Goal: Information Seeking & Learning: Learn about a topic

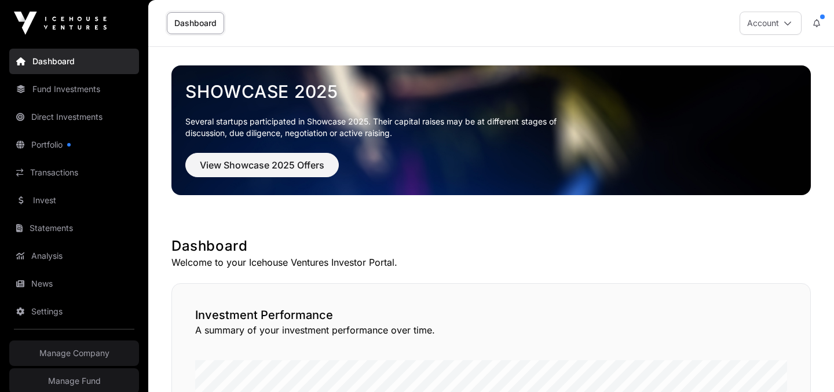
click at [44, 195] on link "Invest" at bounding box center [74, 200] width 130 height 25
click at [48, 196] on link "Invest" at bounding box center [74, 200] width 130 height 25
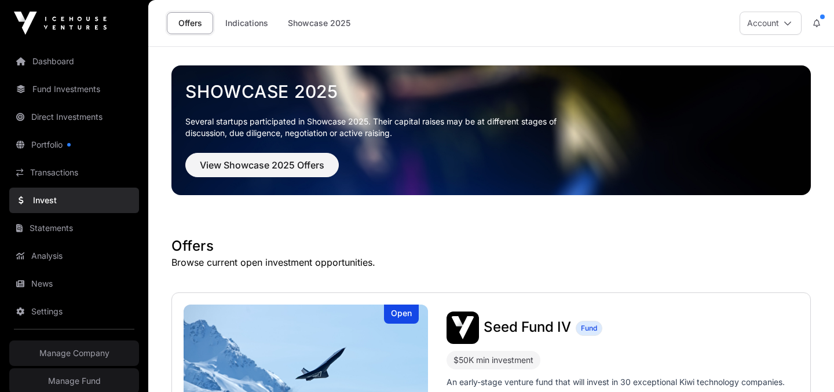
click at [247, 25] on link "Indications" at bounding box center [247, 23] width 58 height 22
click at [252, 21] on link "Indications" at bounding box center [247, 23] width 58 height 22
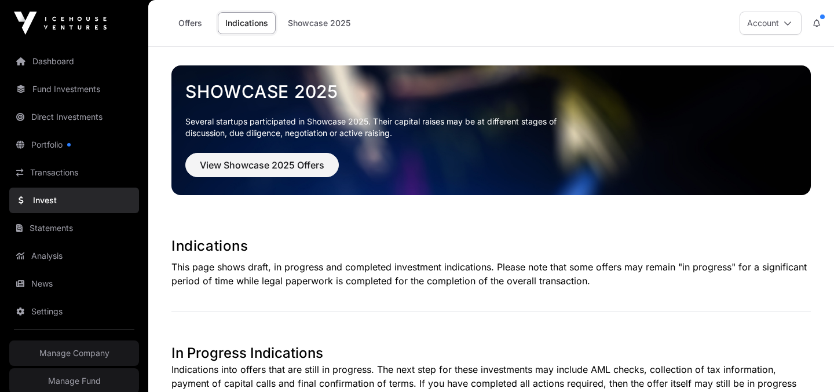
click at [51, 65] on link "Dashboard" at bounding box center [74, 61] width 130 height 25
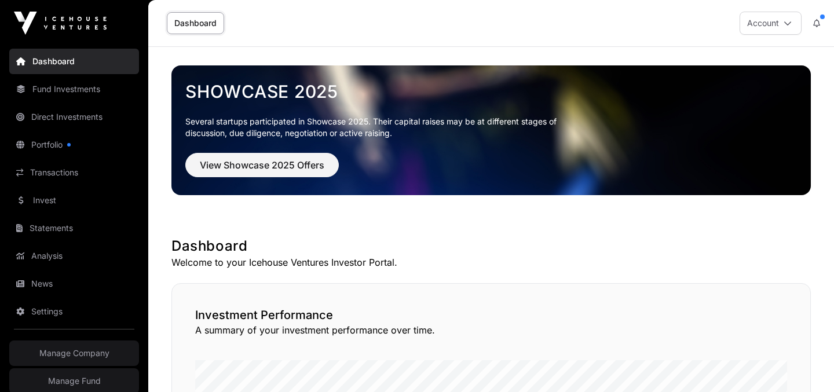
click at [59, 86] on link "Fund Investments" at bounding box center [74, 88] width 130 height 25
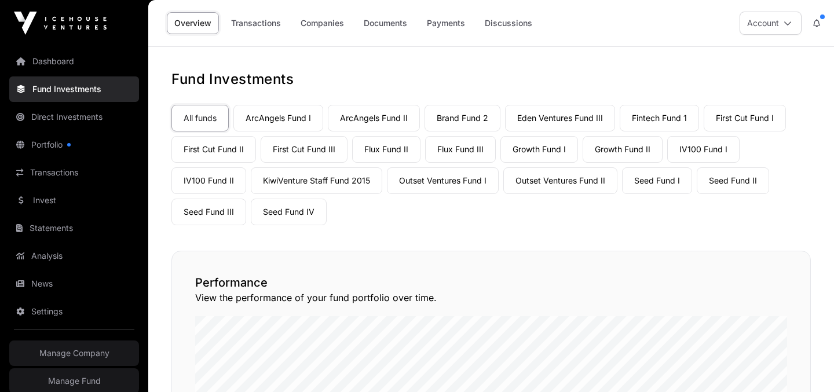
click at [454, 28] on link "Payments" at bounding box center [445, 23] width 53 height 22
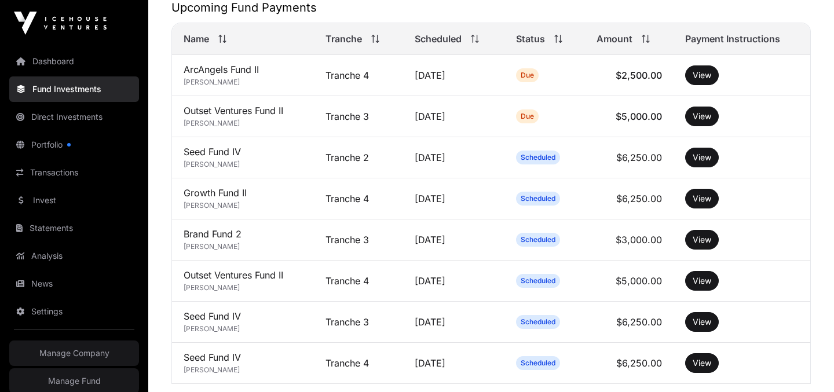
scroll to position [371, 0]
click at [704, 114] on button "View" at bounding box center [702, 116] width 34 height 20
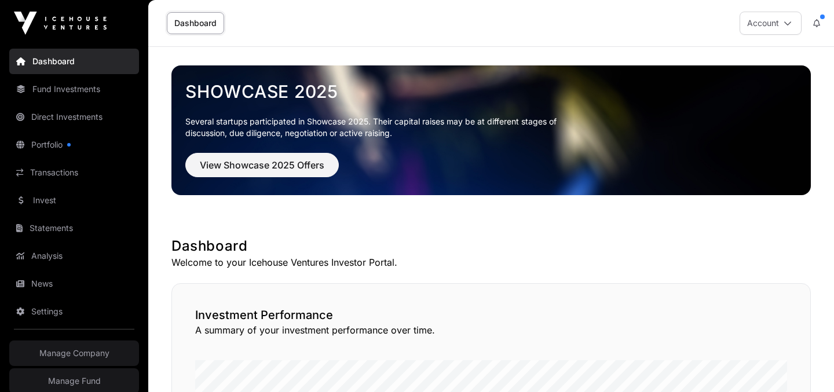
click at [77, 190] on link "Invest" at bounding box center [74, 200] width 130 height 25
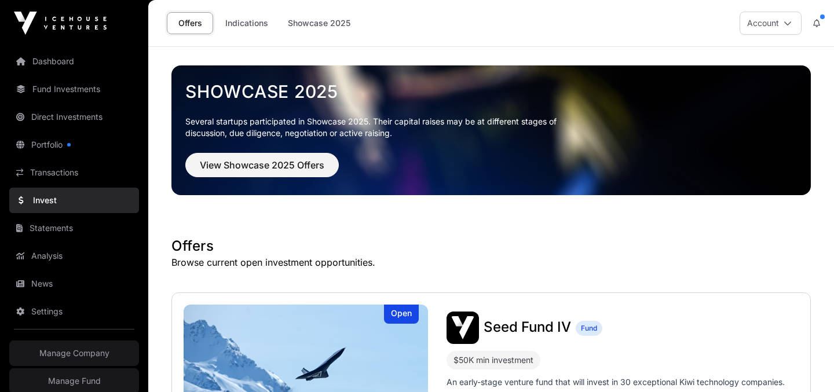
click at [251, 20] on link "Indications" at bounding box center [247, 23] width 58 height 22
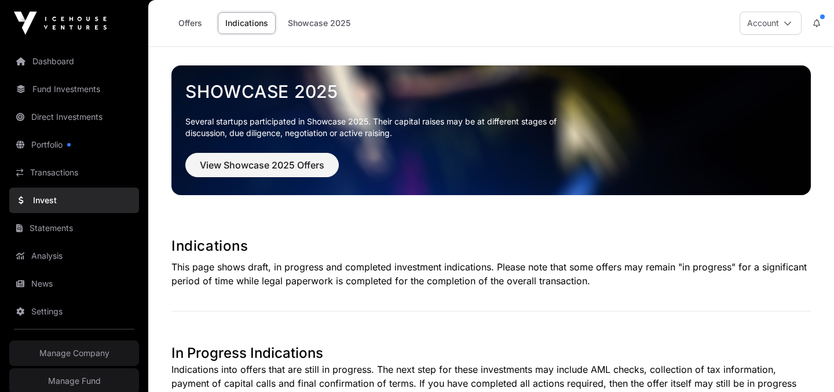
click at [191, 25] on link "Offers" at bounding box center [190, 23] width 46 height 22
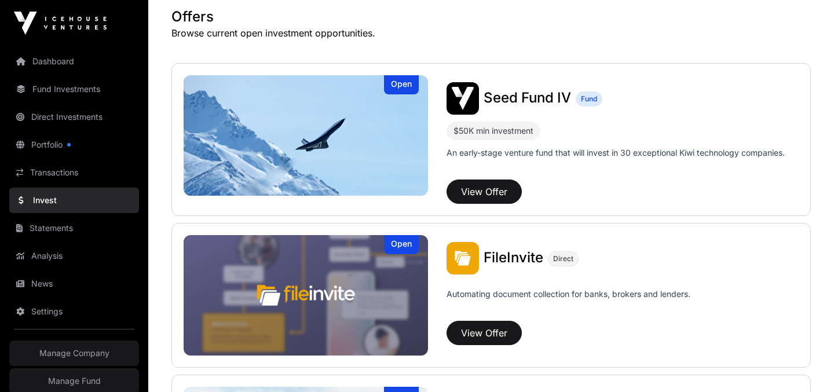
scroll to position [582, 0]
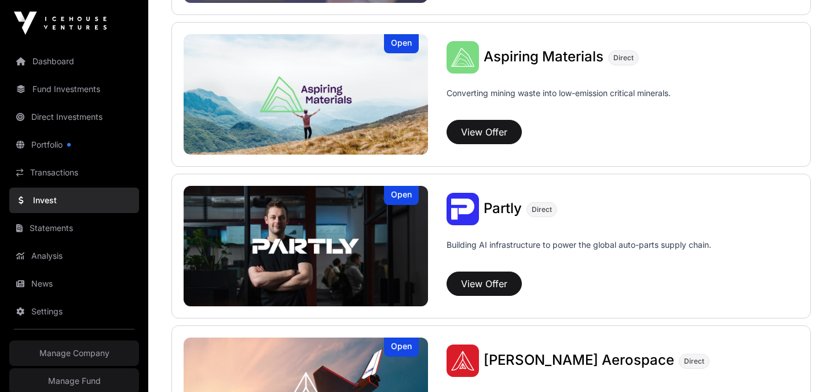
click at [513, 211] on span "Partly" at bounding box center [503, 208] width 38 height 17
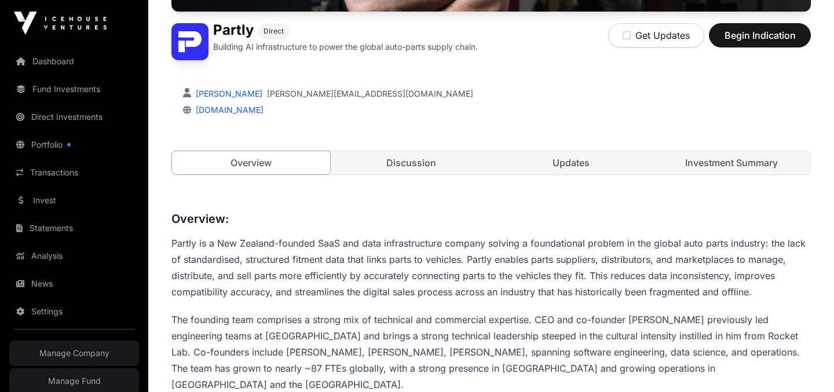
scroll to position [285, 0]
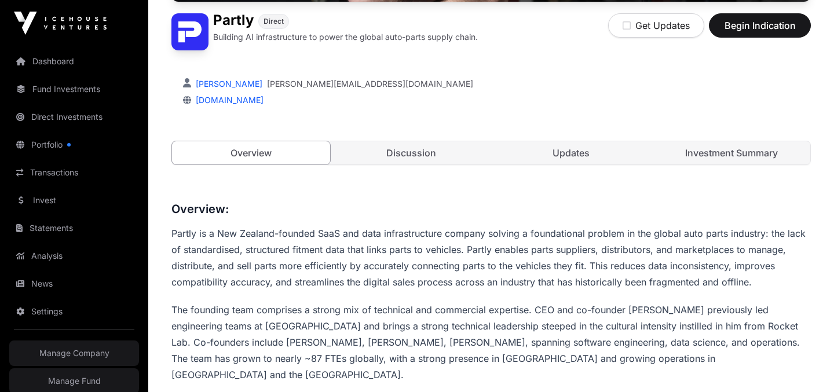
click at [607, 152] on link "Updates" at bounding box center [571, 152] width 158 height 23
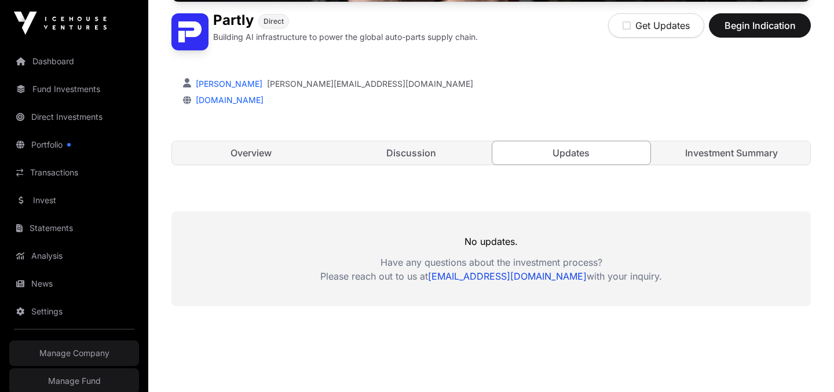
click at [436, 155] on link "Discussion" at bounding box center [412, 152] width 158 height 23
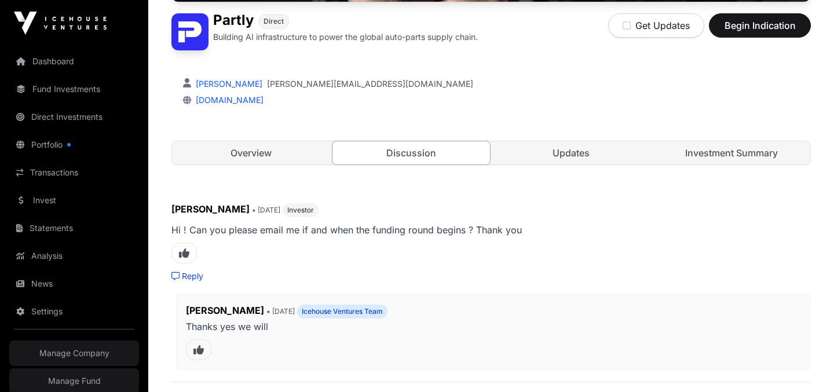
click at [586, 149] on link "Updates" at bounding box center [571, 152] width 158 height 23
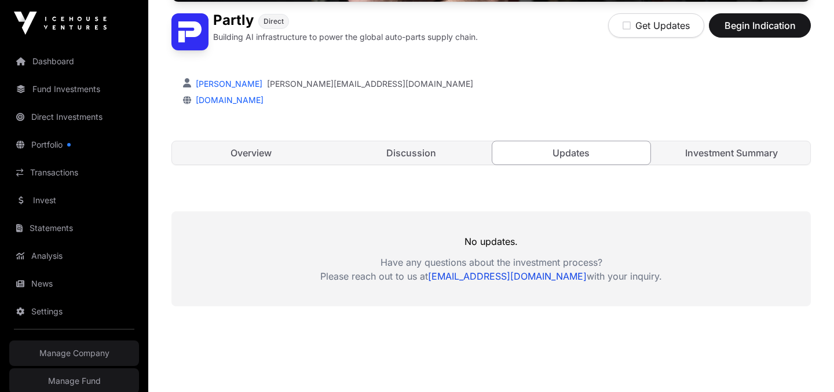
click at [461, 157] on link "Discussion" at bounding box center [412, 152] width 158 height 23
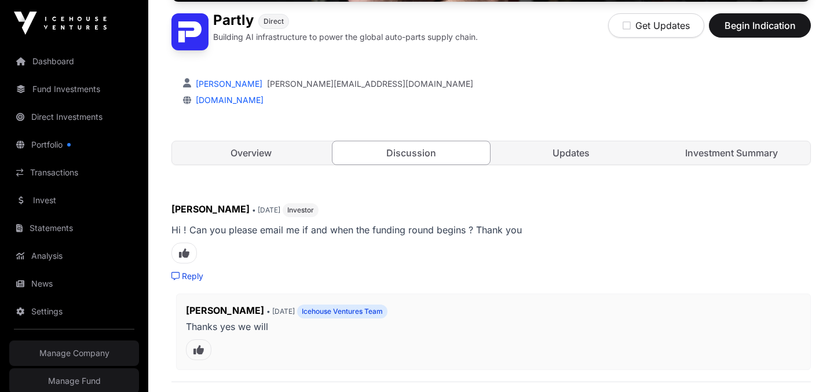
click at [541, 155] on link "Updates" at bounding box center [571, 152] width 158 height 23
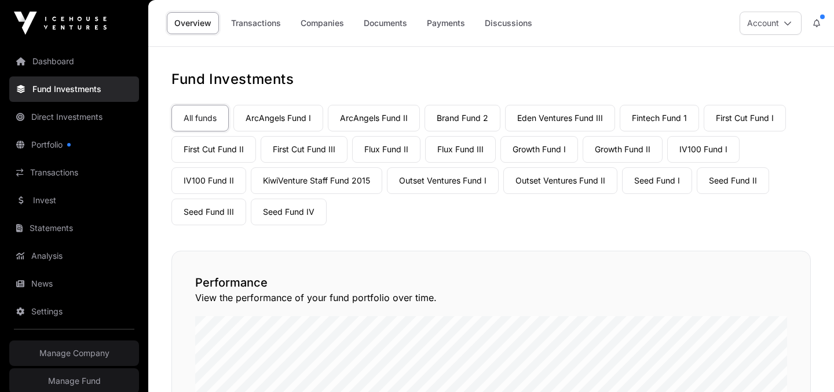
click at [523, 27] on link "Discussions" at bounding box center [508, 23] width 63 height 22
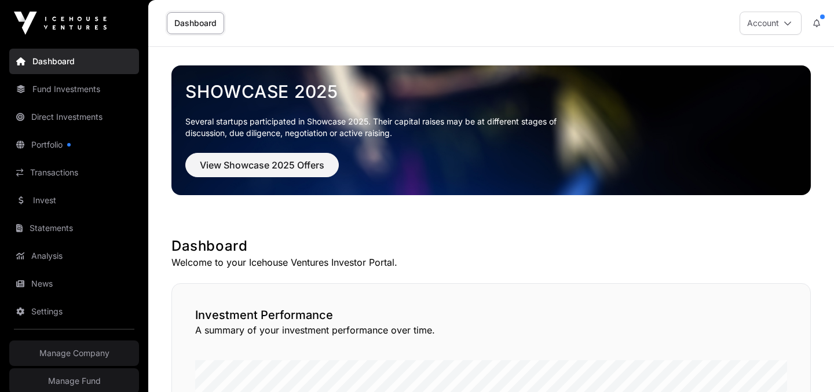
click at [60, 141] on link "Portfolio" at bounding box center [74, 144] width 130 height 25
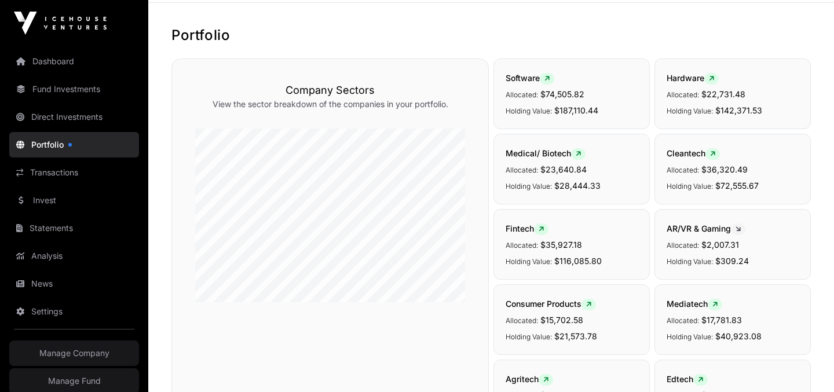
scroll to position [45, 0]
click at [72, 88] on link "Fund Investments" at bounding box center [74, 88] width 130 height 25
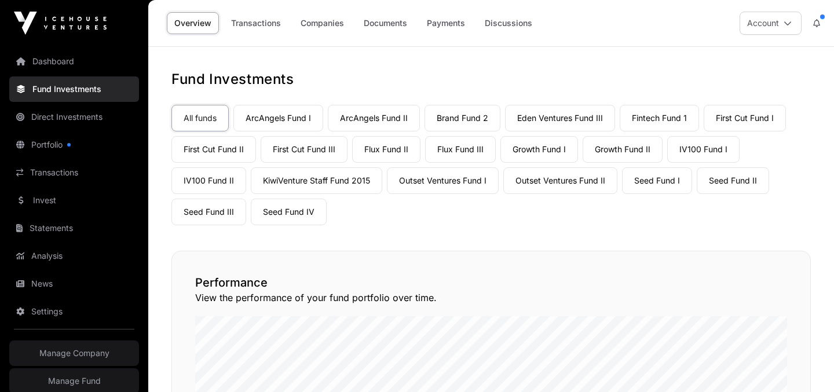
click at [90, 121] on link "Direct Investments" at bounding box center [74, 116] width 130 height 25
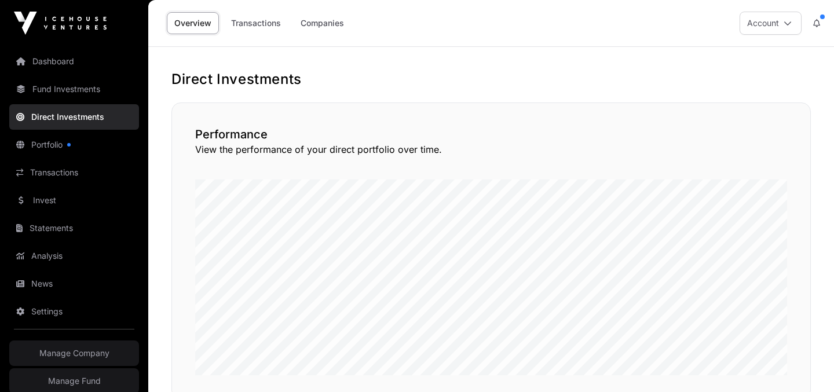
click at [60, 145] on link "Portfolio" at bounding box center [74, 144] width 130 height 25
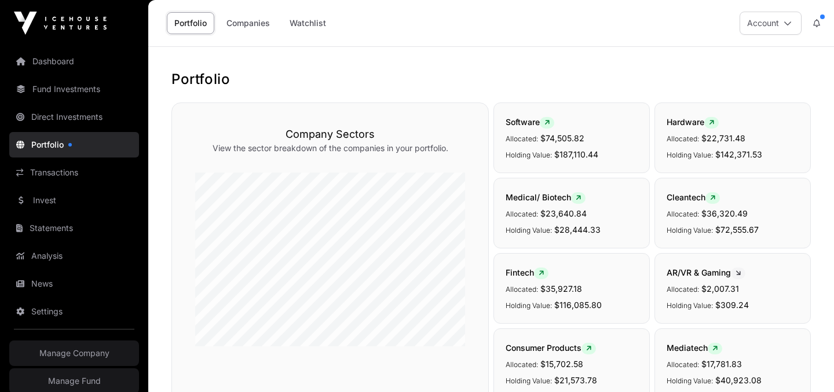
click at [253, 23] on link "Companies" at bounding box center [248, 23] width 59 height 22
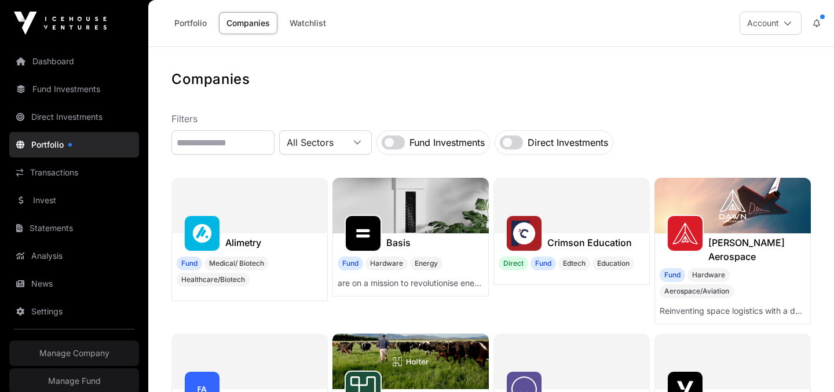
click at [317, 23] on link "Watchlist" at bounding box center [308, 23] width 52 height 22
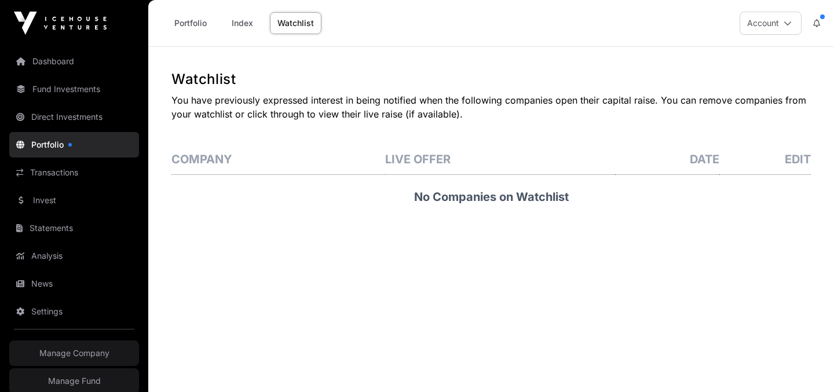
click at [227, 23] on link "Index" at bounding box center [242, 23] width 46 height 22
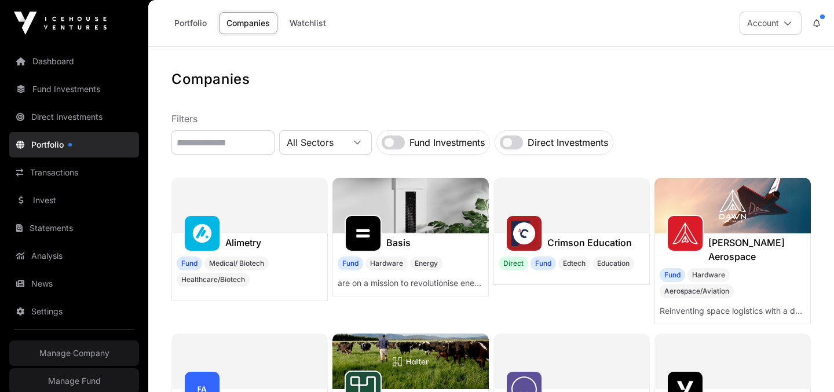
click at [191, 19] on link "Portfolio" at bounding box center [191, 23] width 48 height 22
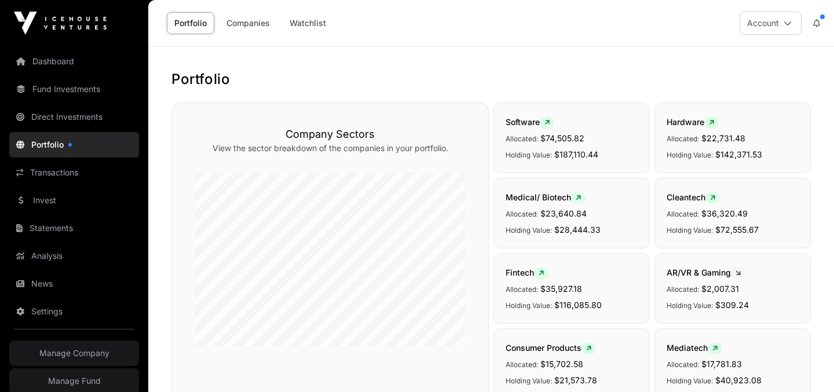
click at [60, 92] on link "Fund Investments" at bounding box center [74, 88] width 130 height 25
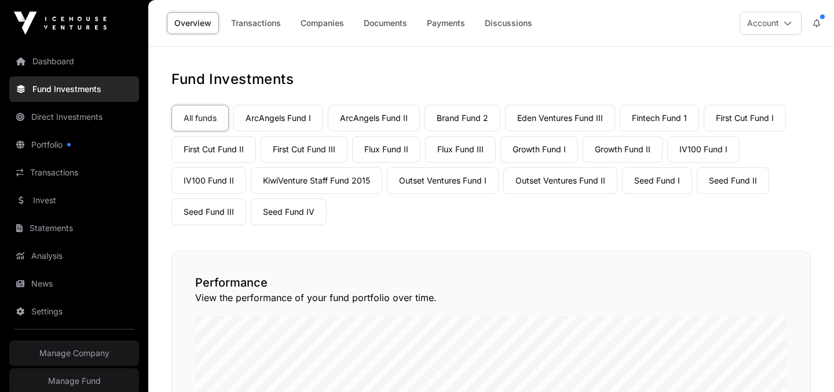
click at [54, 146] on link "Portfolio" at bounding box center [74, 144] width 130 height 25
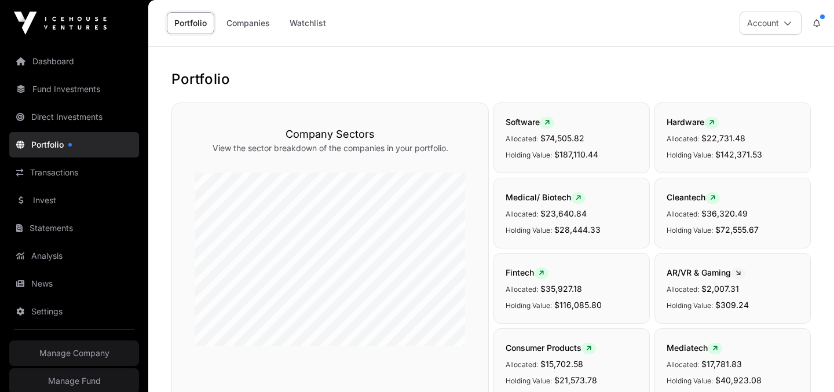
click at [42, 199] on link "Invest" at bounding box center [74, 200] width 130 height 25
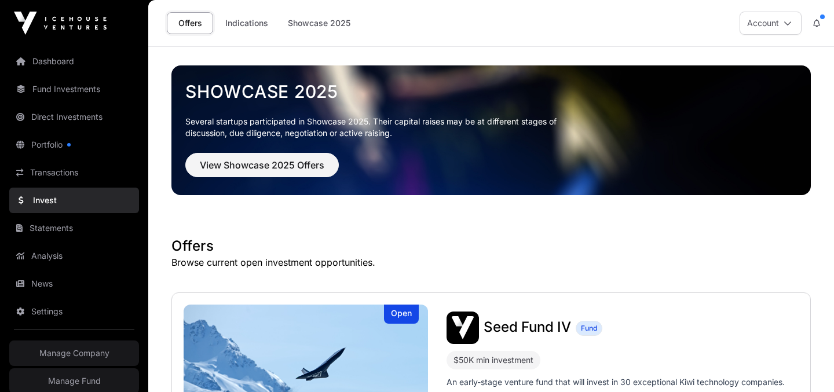
click at [48, 151] on link "Portfolio" at bounding box center [74, 144] width 130 height 25
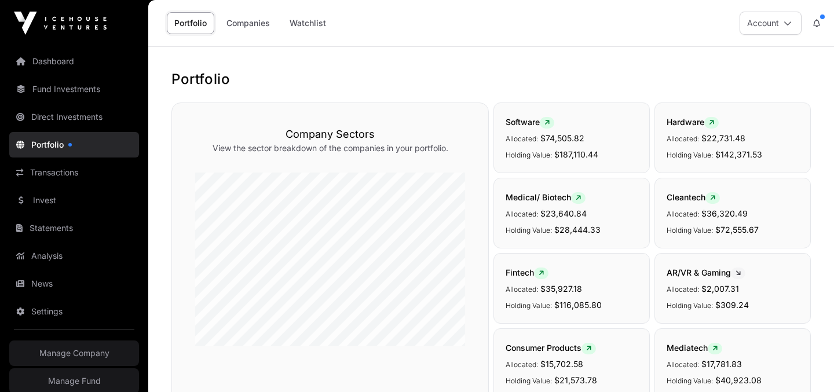
click at [65, 92] on link "Fund Investments" at bounding box center [74, 88] width 130 height 25
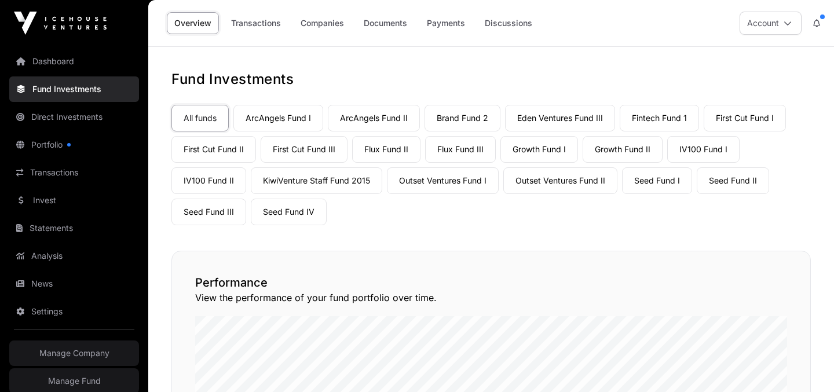
click at [49, 116] on link "Direct Investments" at bounding box center [74, 116] width 130 height 25
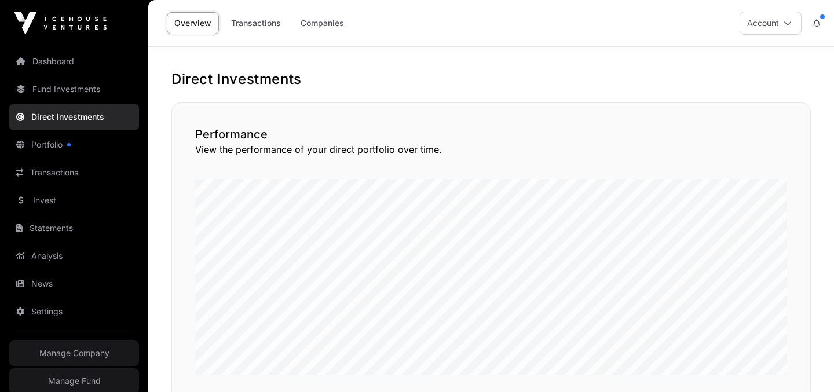
click at [52, 86] on link "Fund Investments" at bounding box center [74, 88] width 130 height 25
click at [52, 82] on link "Fund Investments" at bounding box center [74, 88] width 130 height 25
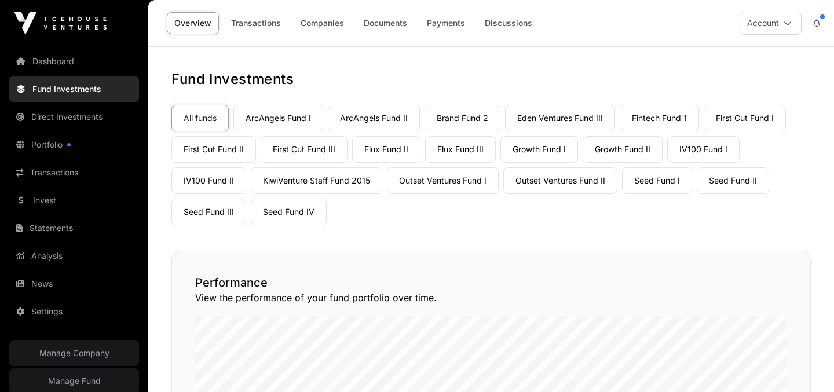
click at [52, 145] on link "Portfolio" at bounding box center [74, 144] width 130 height 25
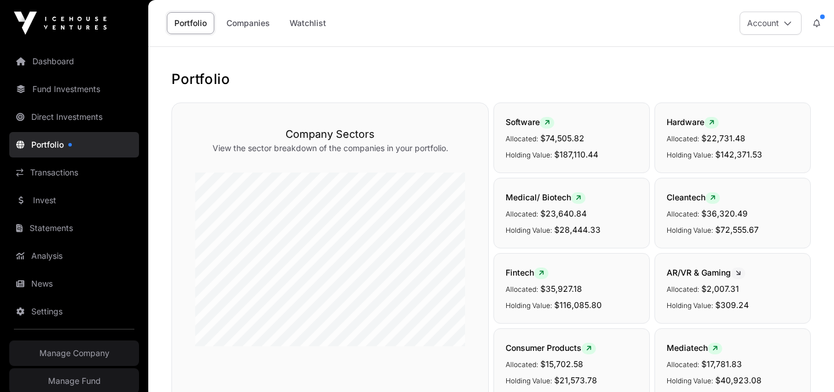
click at [244, 27] on link "Companies" at bounding box center [248, 23] width 59 height 22
click at [52, 203] on link "Invest" at bounding box center [74, 200] width 130 height 25
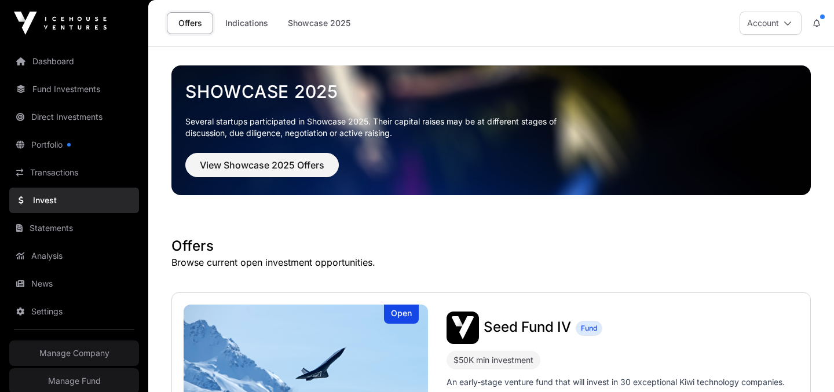
click at [53, 152] on link "Portfolio" at bounding box center [74, 144] width 130 height 25
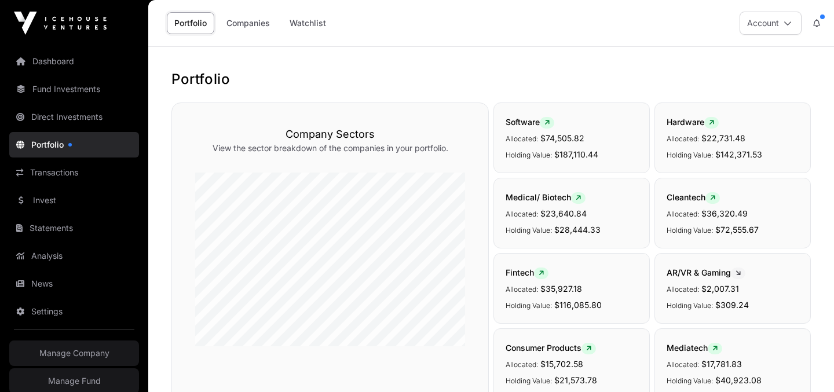
click at [257, 19] on link "Companies" at bounding box center [248, 23] width 59 height 22
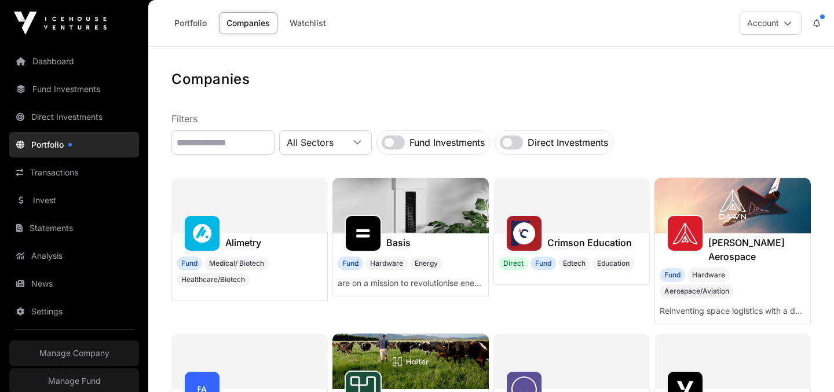
click at [298, 22] on link "Watchlist" at bounding box center [308, 23] width 52 height 22
click at [188, 22] on link "Portfolio" at bounding box center [191, 23] width 48 height 22
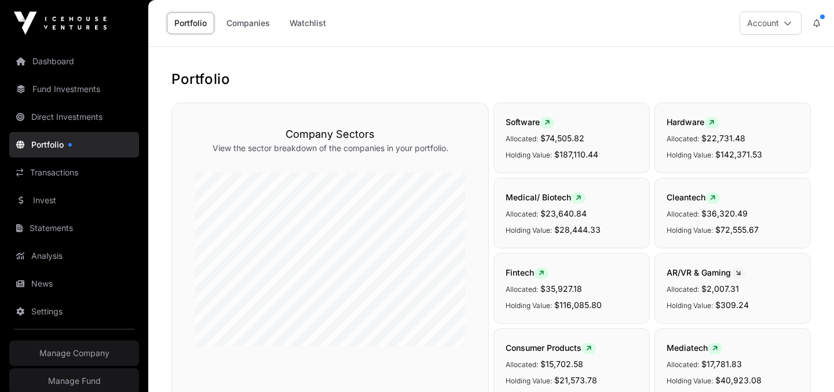
click at [57, 89] on link "Fund Investments" at bounding box center [74, 88] width 130 height 25
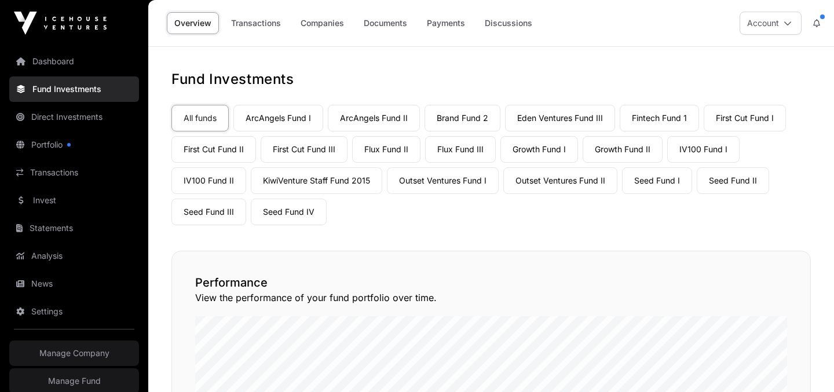
click at [55, 141] on link "Portfolio" at bounding box center [74, 144] width 130 height 25
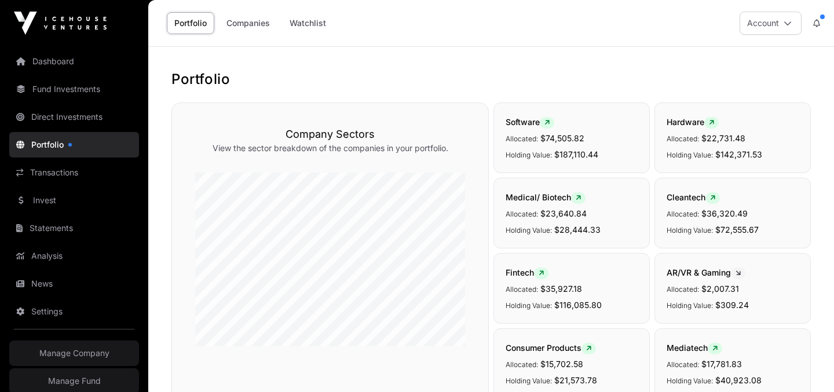
click at [65, 92] on link "Fund Investments" at bounding box center [74, 88] width 130 height 25
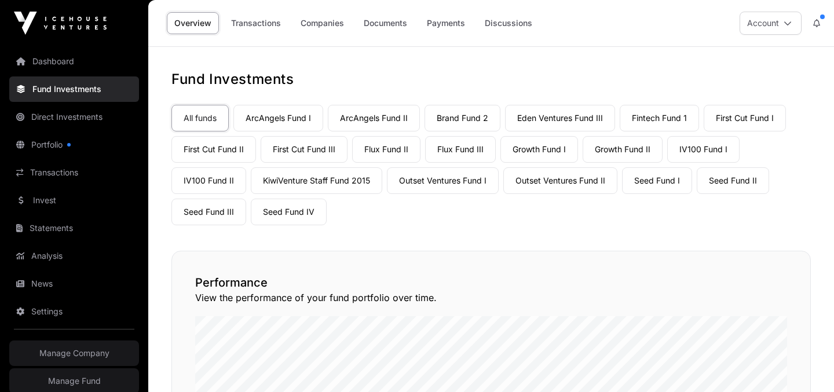
click at [60, 151] on link "Portfolio" at bounding box center [74, 144] width 130 height 25
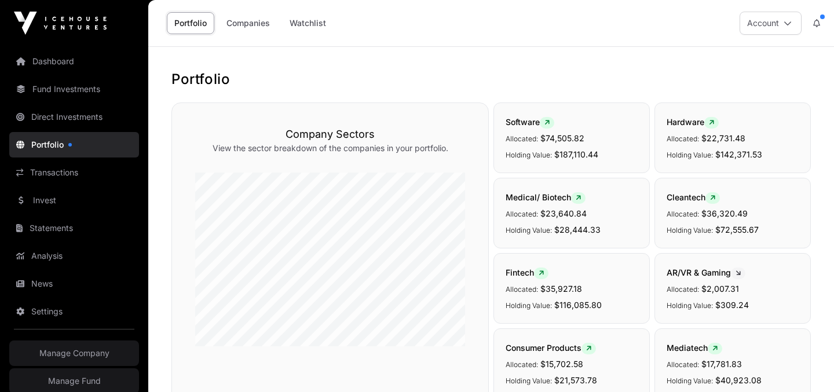
click at [62, 171] on link "Transactions" at bounding box center [74, 172] width 130 height 25
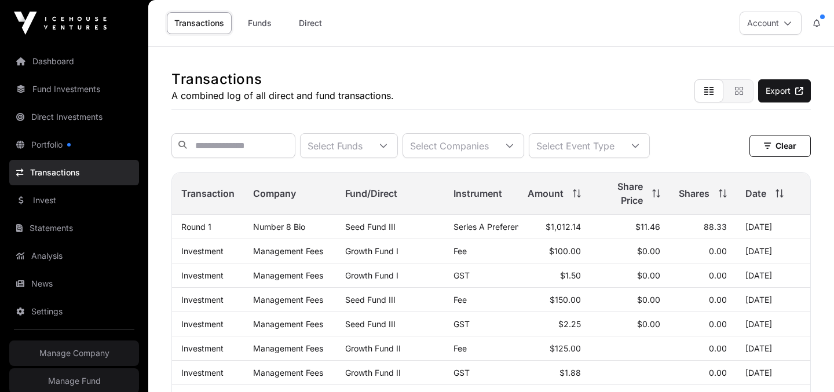
click at [488, 64] on div "Transactions A combined log of all direct and fund transactions. Export" at bounding box center [491, 78] width 640 height 63
click at [368, 39] on div "Transactions Funds Direct Account" at bounding box center [491, 23] width 672 height 46
click at [506, 38] on div "Transactions Funds Direct Account" at bounding box center [491, 23] width 672 height 46
click at [74, 206] on link "Invest" at bounding box center [74, 200] width 130 height 25
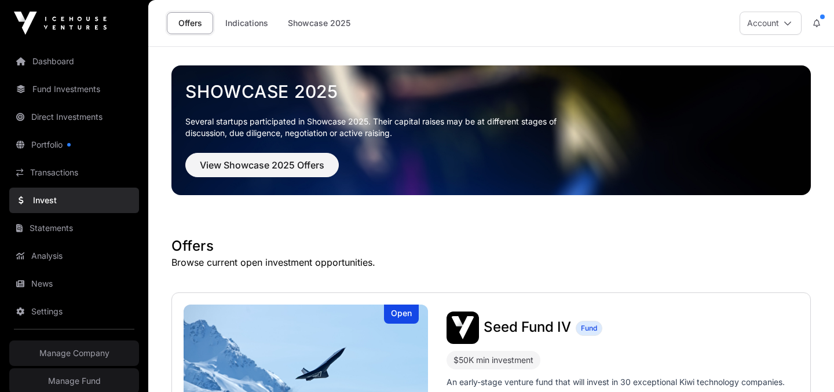
click at [52, 116] on link "Direct Investments" at bounding box center [74, 116] width 130 height 25
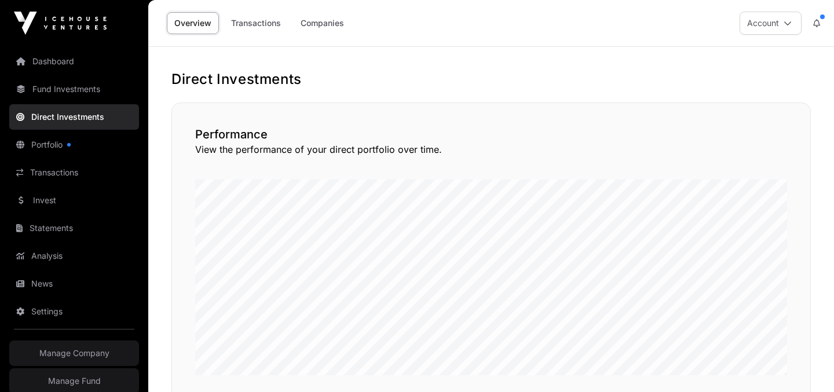
click at [337, 21] on link "Companies" at bounding box center [322, 23] width 59 height 22
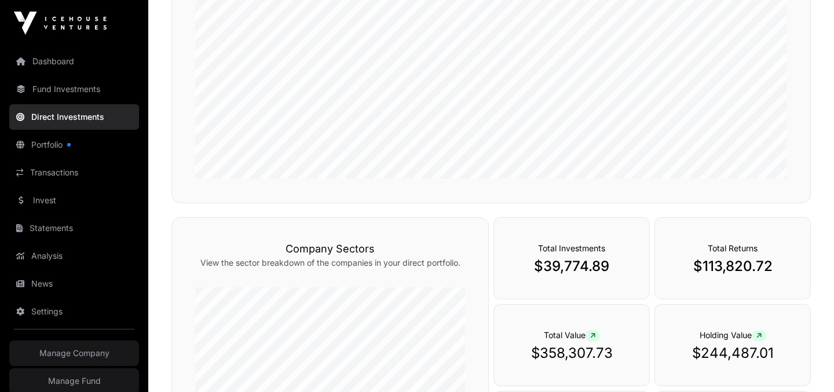
scroll to position [390, 0]
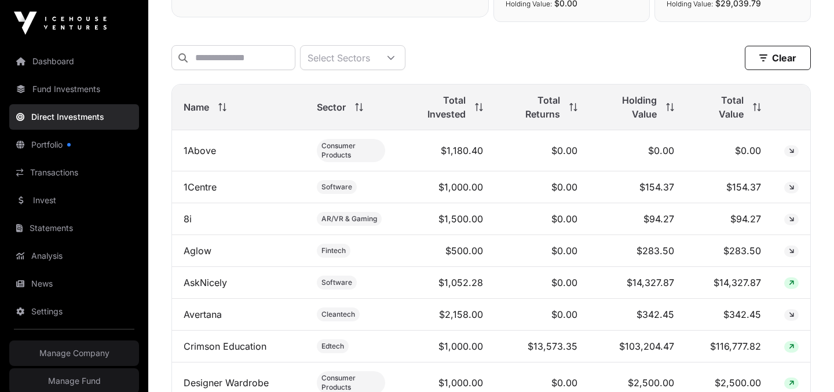
scroll to position [477, 0]
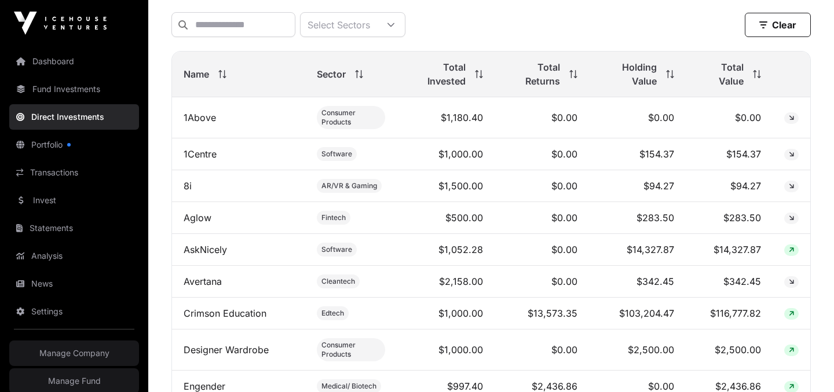
click at [202, 115] on link "1Above" at bounding box center [200, 118] width 32 height 12
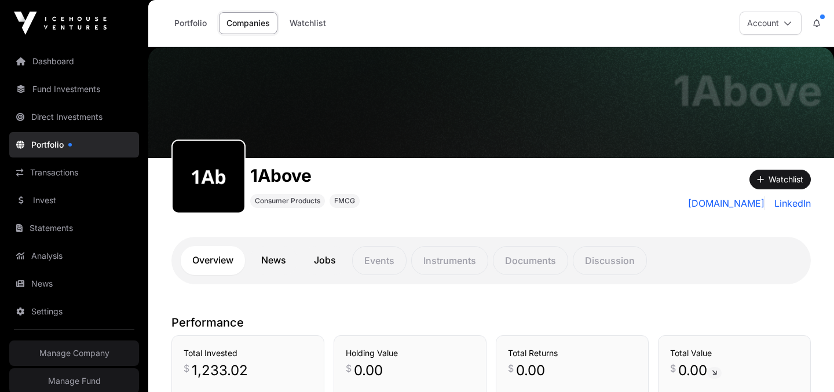
click at [273, 260] on link "News" at bounding box center [274, 260] width 48 height 29
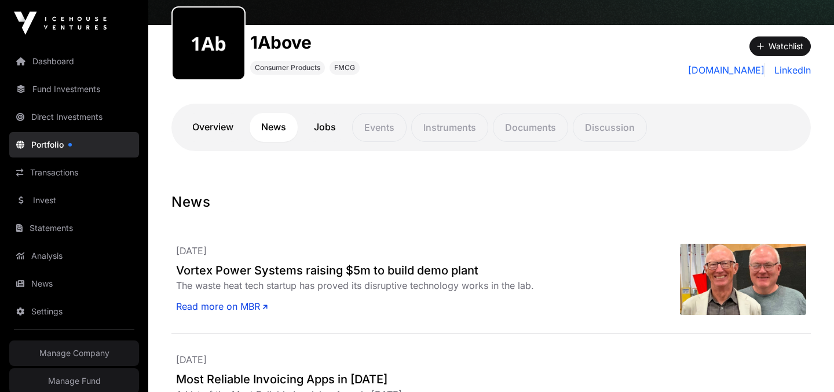
scroll to position [167, 0]
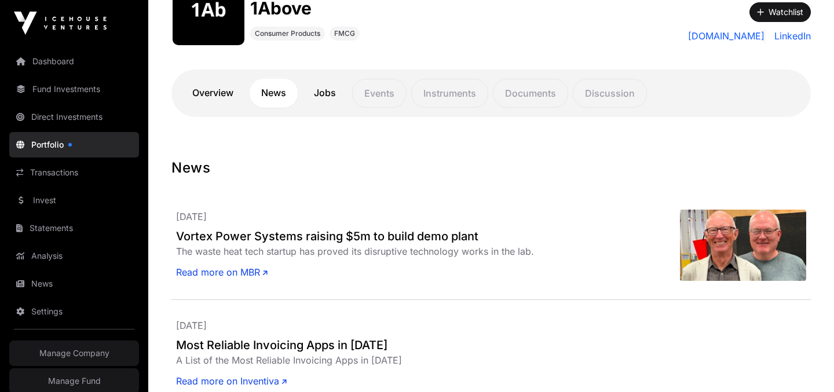
click at [98, 143] on link "Portfolio" at bounding box center [74, 144] width 130 height 25
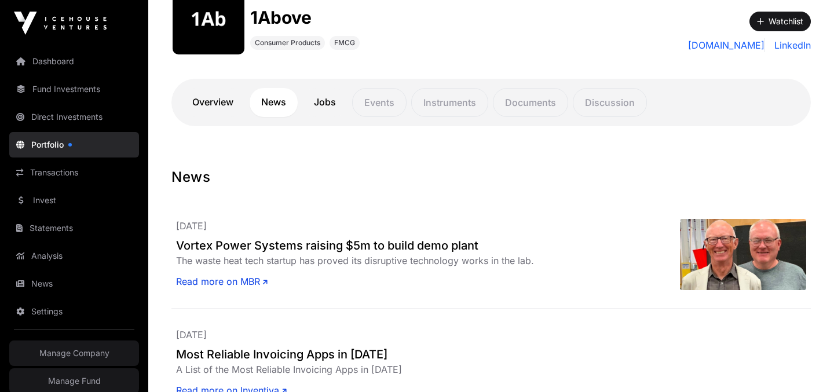
scroll to position [161, 0]
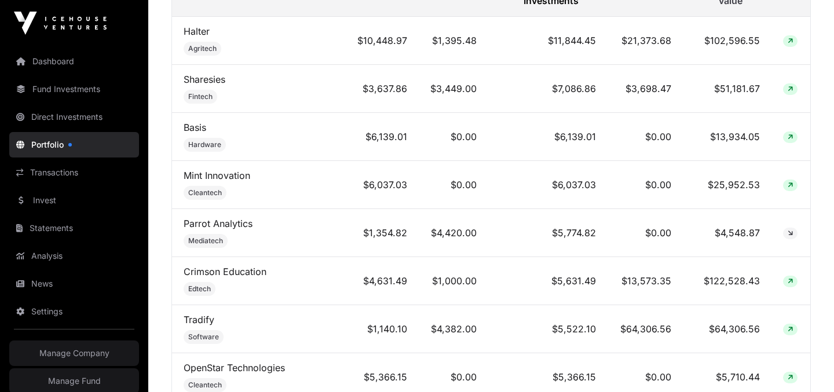
scroll to position [564, 0]
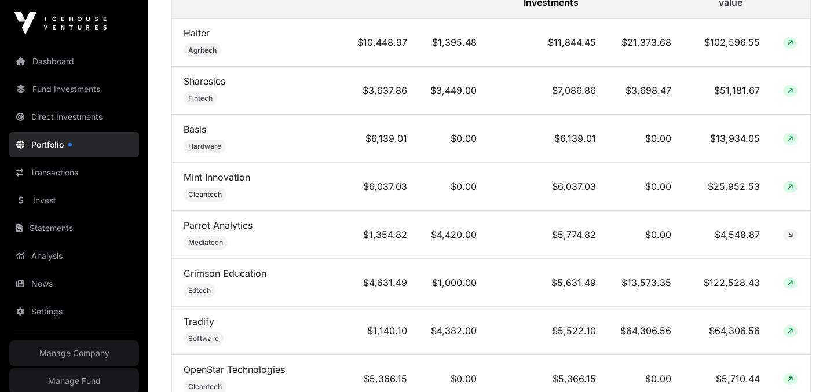
click at [208, 75] on link "Sharesies" at bounding box center [205, 81] width 42 height 12
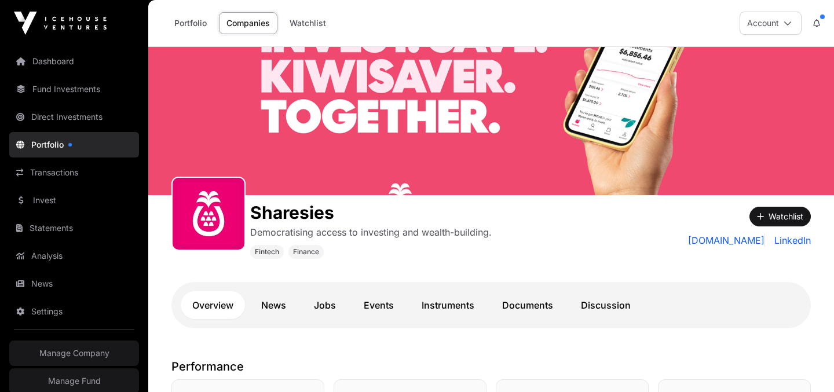
click at [435, 307] on link "Instruments" at bounding box center [448, 305] width 76 height 28
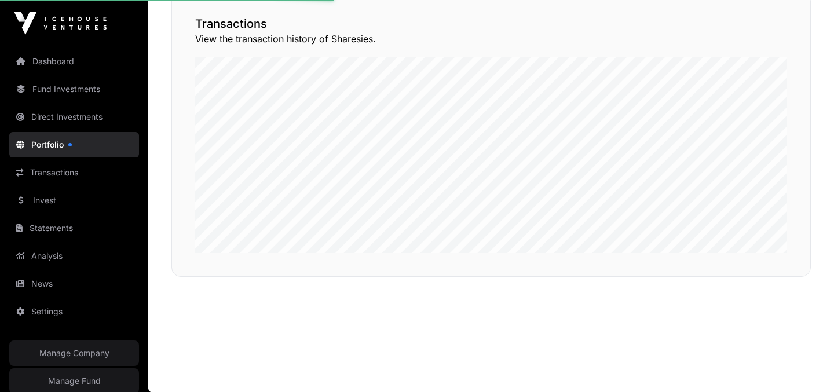
scroll to position [316, 0]
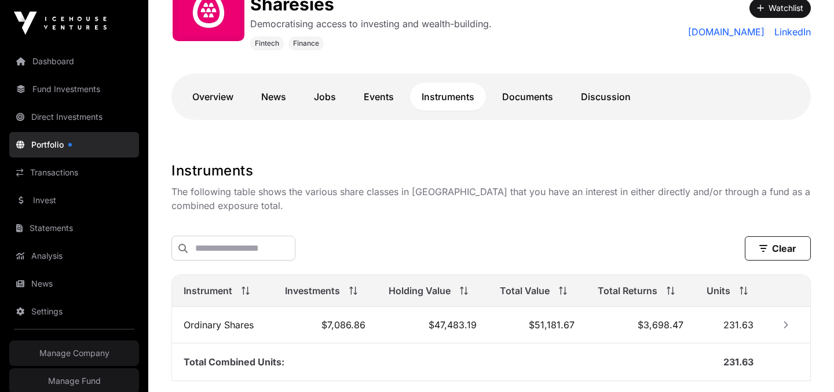
scroll to position [182, 0]
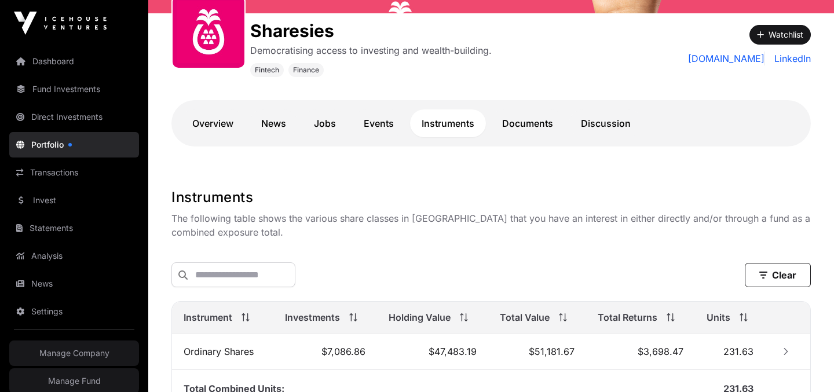
click at [531, 123] on link "Documents" at bounding box center [528, 123] width 74 height 28
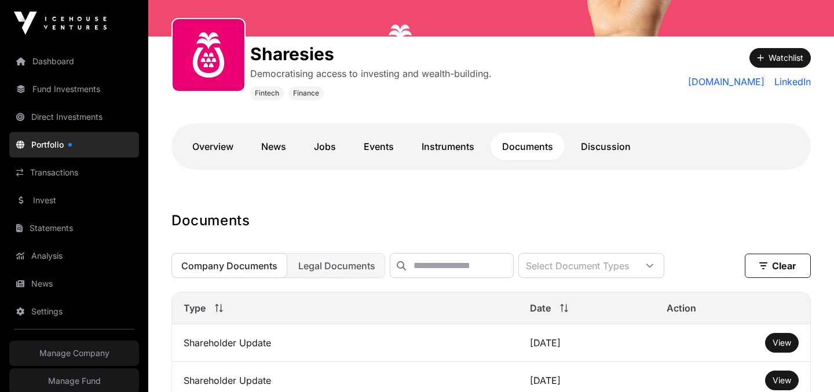
scroll to position [156, 0]
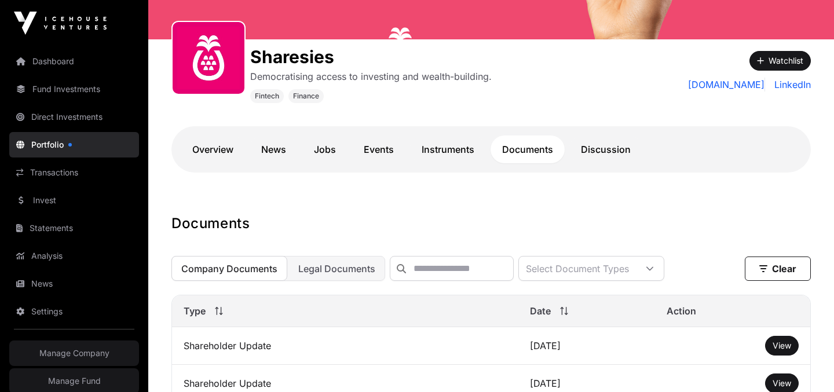
click at [321, 269] on span "Legal Documents" at bounding box center [336, 269] width 77 height 12
click at [252, 261] on button "Company Documents" at bounding box center [229, 268] width 116 height 25
click at [331, 267] on span "Legal Documents" at bounding box center [336, 269] width 77 height 12
click at [265, 263] on span "Company Documents" at bounding box center [229, 269] width 96 height 12
